Goal: Information Seeking & Learning: Learn about a topic

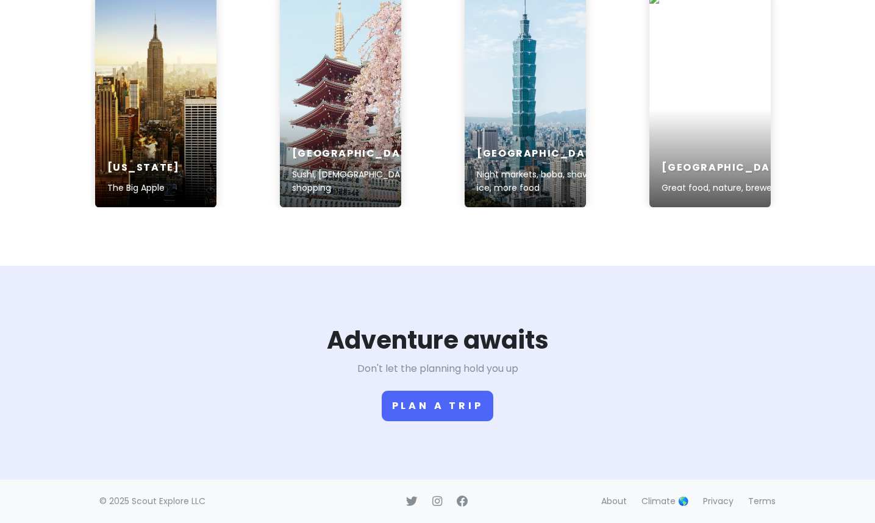
scroll to position [1977, 0]
click at [623, 506] on link "About" at bounding box center [614, 501] width 26 height 12
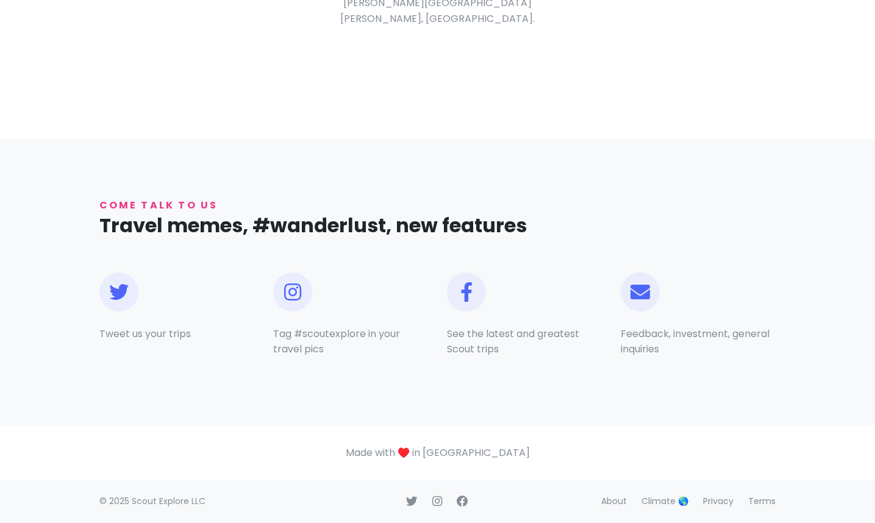
scroll to position [606, 0]
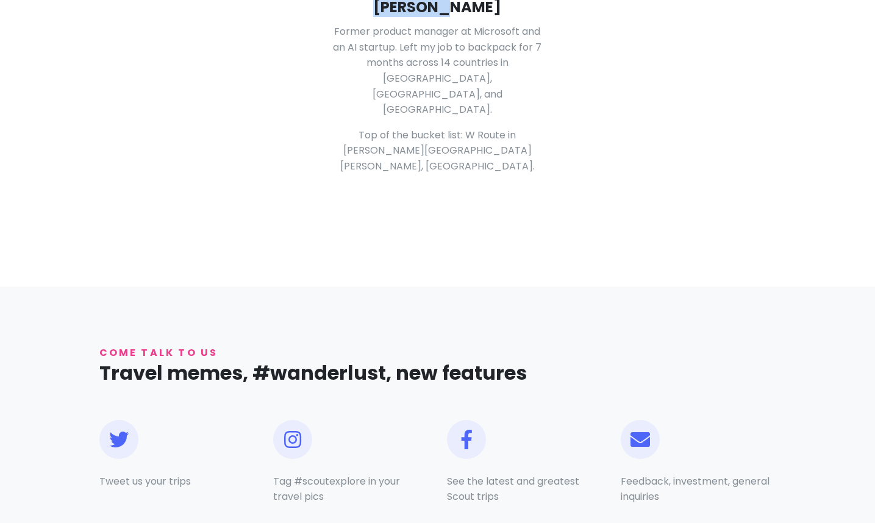
drag, startPoint x: 483, startPoint y: 189, endPoint x: 400, endPoint y: 193, distance: 83.0
click at [400, 16] on h4 "[PERSON_NAME]" at bounding box center [438, 7] width 214 height 19
copy h4 "[PERSON_NAME]"
click at [615, 228] on div "Creator [PERSON_NAME] Former product manager at Microsoft and an AI startup. Le…" at bounding box center [437, 41] width 677 height 373
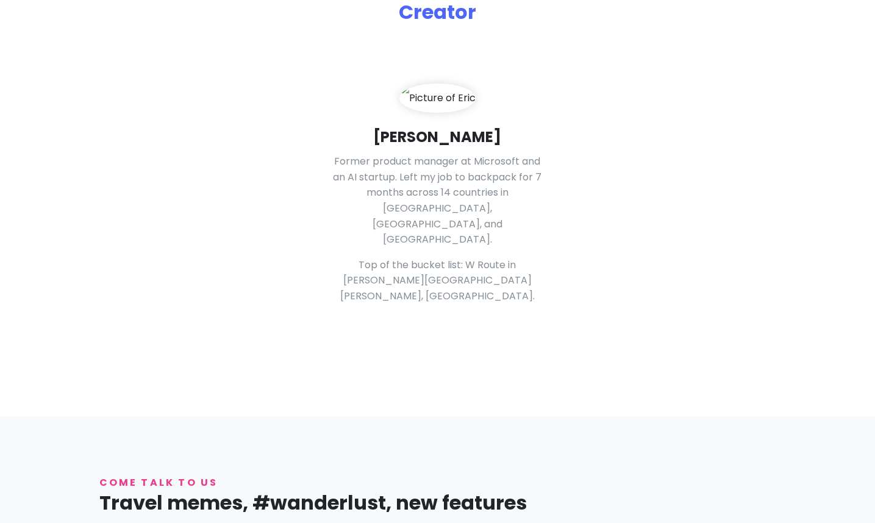
scroll to position [0, 0]
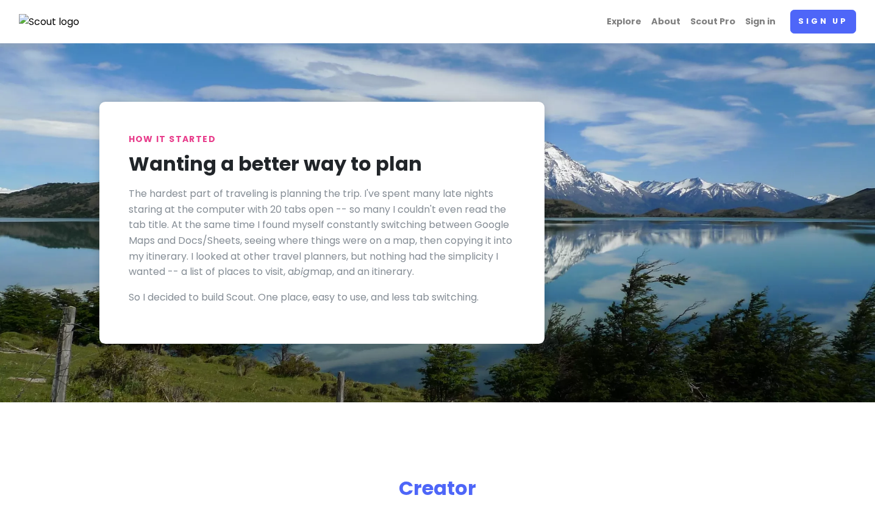
click at [36, 19] on img at bounding box center [49, 22] width 61 height 16
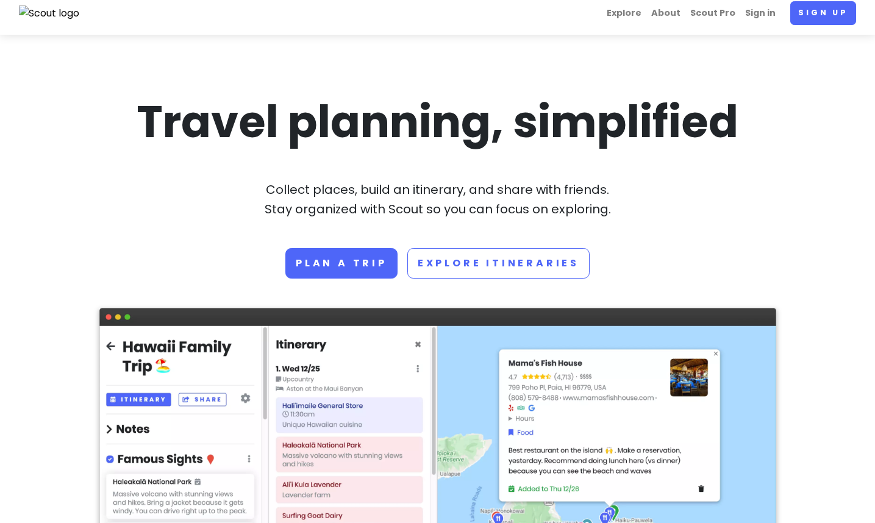
scroll to position [9, 0]
